Goal: Task Accomplishment & Management: Use online tool/utility

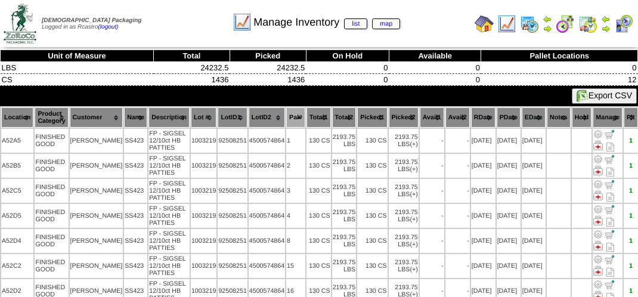
scroll to position [60, 0]
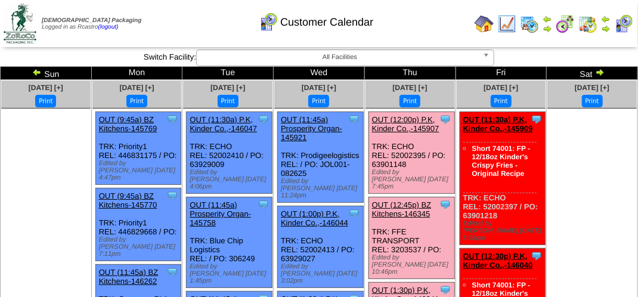
click at [586, 18] on img at bounding box center [587, 23] width 19 height 19
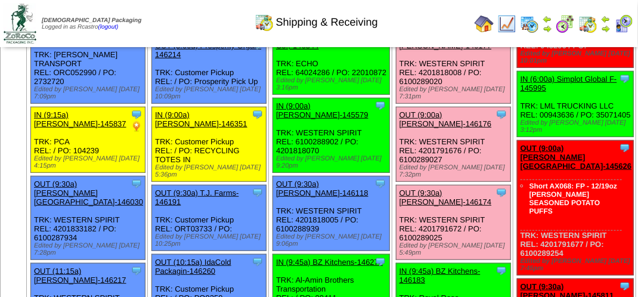
scroll to position [238, 0]
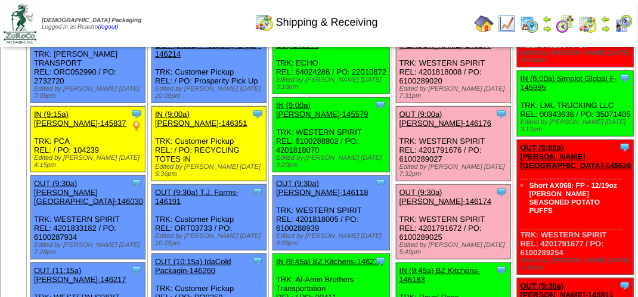
click at [428, 181] on div "Clone Item OUT (9:00a) [PERSON_NAME]-146176 [PERSON_NAME][GEOGRAPHIC_DATA] Sche…" at bounding box center [453, 144] width 114 height 74
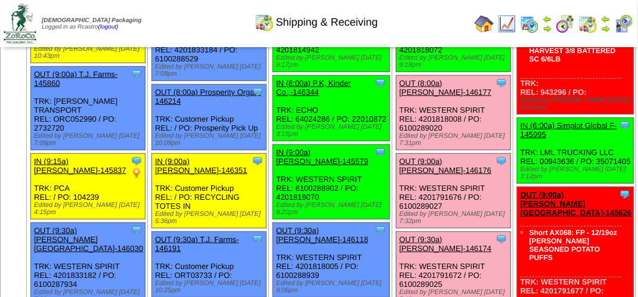
scroll to position [179, 0]
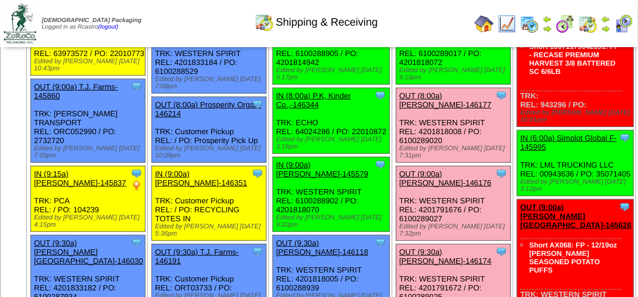
click at [419, 109] on link "OUT (8:00a) [PERSON_NAME]-146177" at bounding box center [445, 100] width 92 height 18
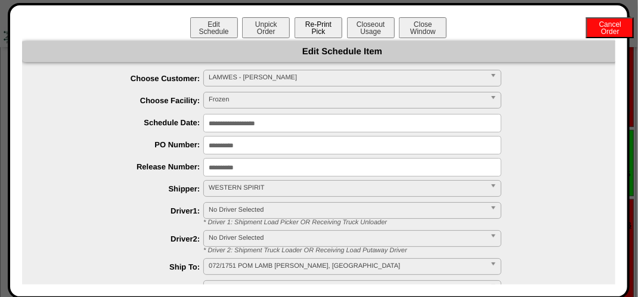
click at [307, 21] on button "Re-Print Pick" at bounding box center [318, 27] width 48 height 21
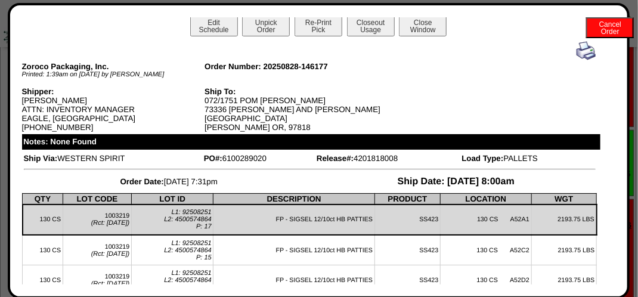
scroll to position [0, 0]
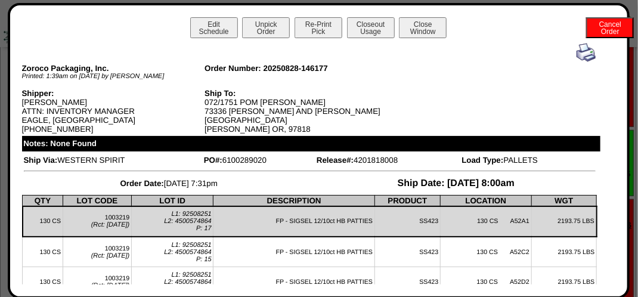
click at [583, 54] on img at bounding box center [585, 52] width 19 height 19
